Goal: Find specific page/section: Find specific page/section

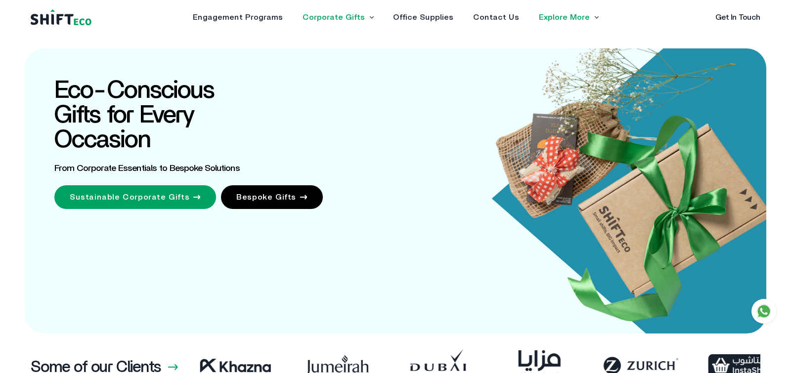
drag, startPoint x: 0, startPoint y: 0, endPoint x: 355, endPoint y: 18, distance: 355.6
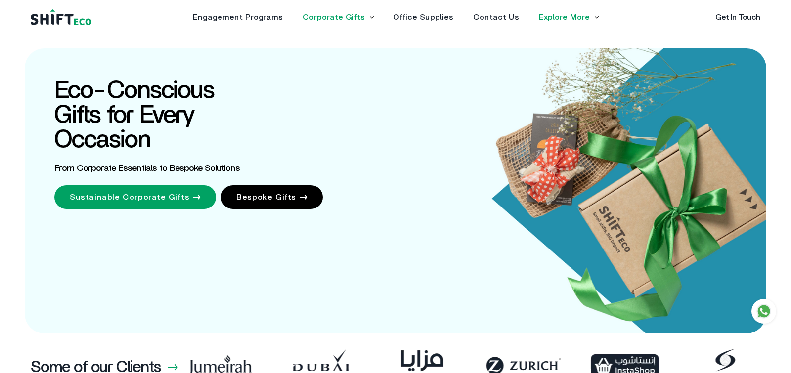
click at [355, 18] on link "Corporate Gifts" at bounding box center [334, 17] width 62 height 8
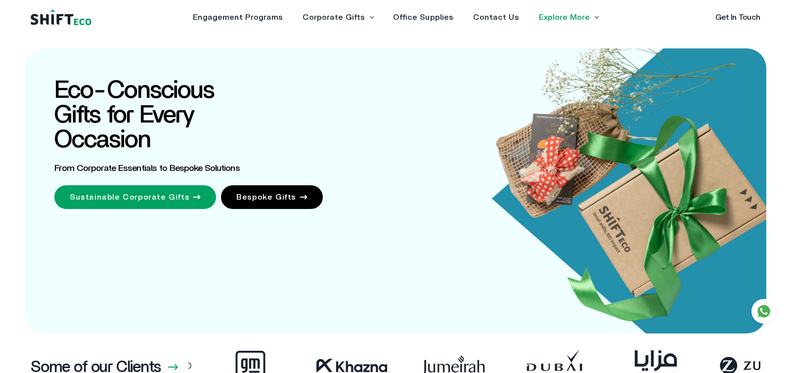
click at [368, 18] on li "Corporate Gifts Sustainable Corporate Gifts Bespoke Gifts" at bounding box center [338, 17] width 71 height 8
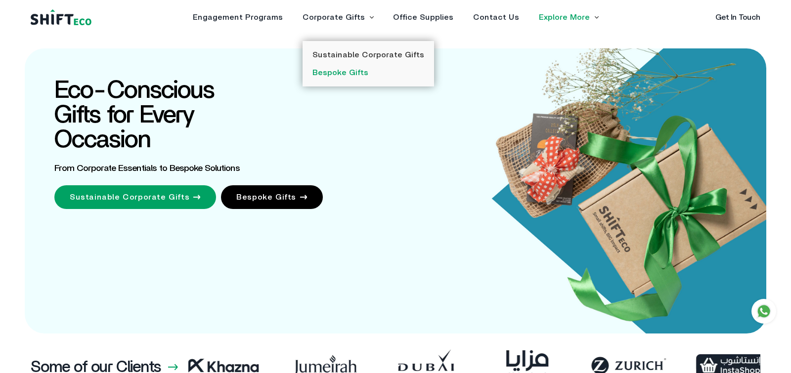
click at [348, 76] on link "Bespoke Gifts" at bounding box center [341, 73] width 56 height 8
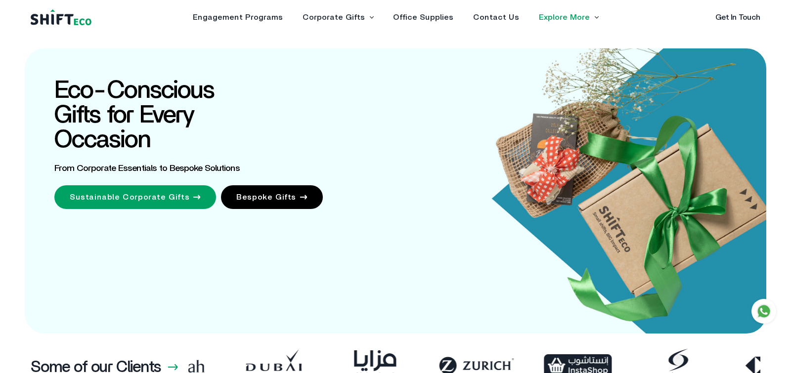
click at [368, 17] on li "Corporate Gifts Sustainable Corporate Gifts Bespoke Gifts" at bounding box center [338, 17] width 71 height 8
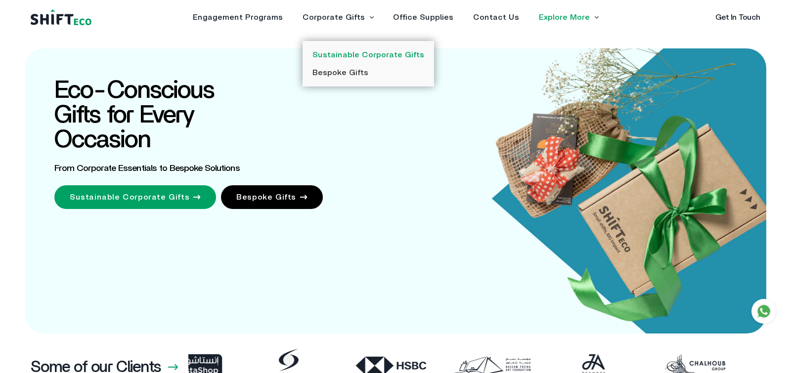
click at [355, 51] on link "Sustainable Corporate Gifts" at bounding box center [369, 55] width 112 height 8
